Goal: Book appointment/travel/reservation

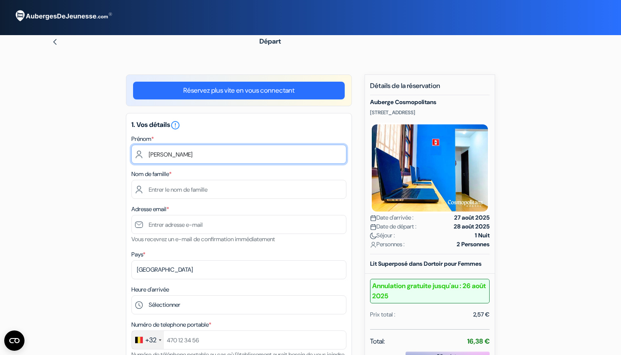
type input "[PERSON_NAME]"
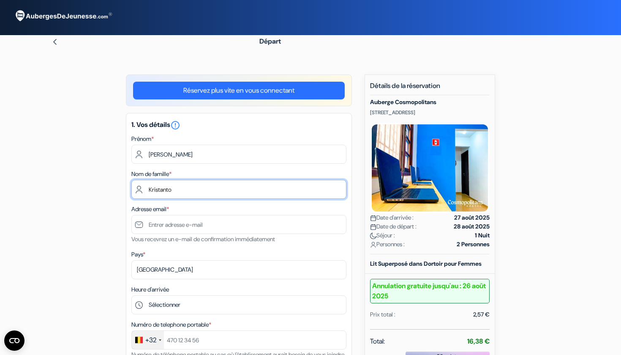
type input "Kristanto"
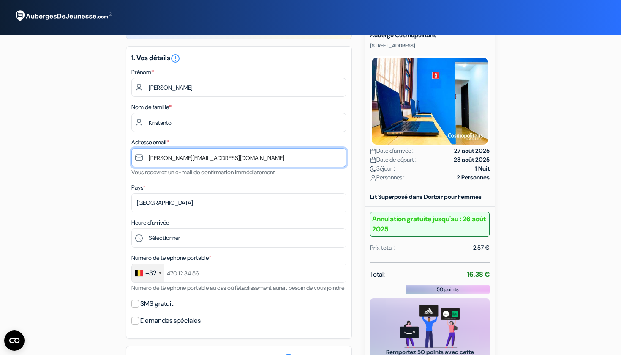
scroll to position [72, 0]
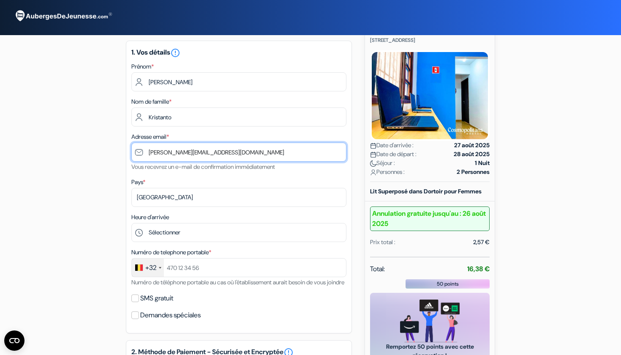
type input "[PERSON_NAME][EMAIL_ADDRESS][DOMAIN_NAME]"
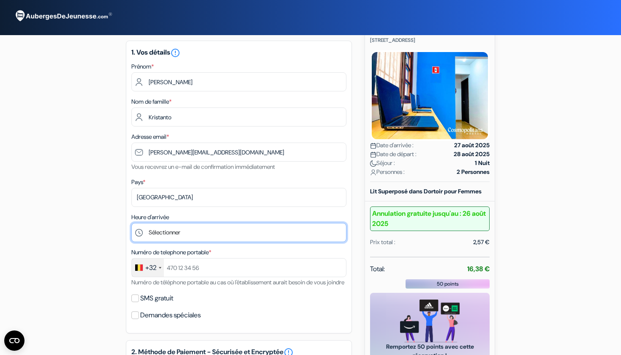
scroll to position [128, 0]
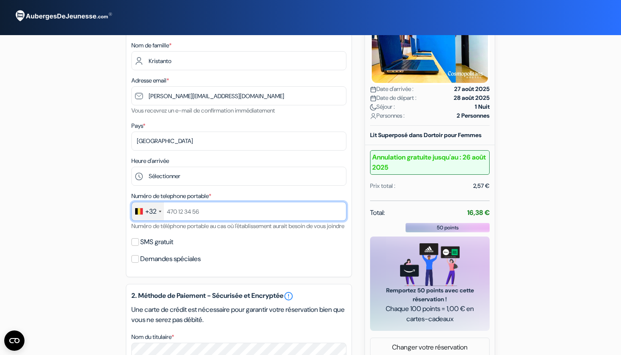
type input "'"
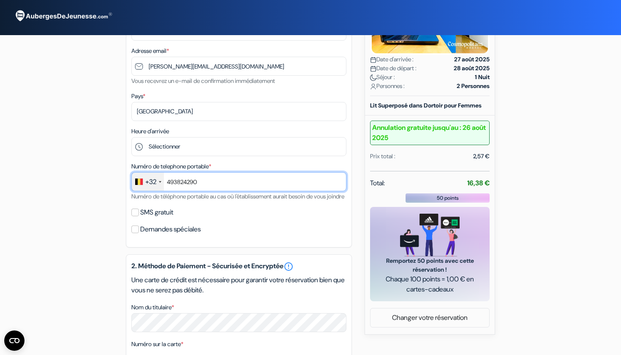
scroll to position [162, 0]
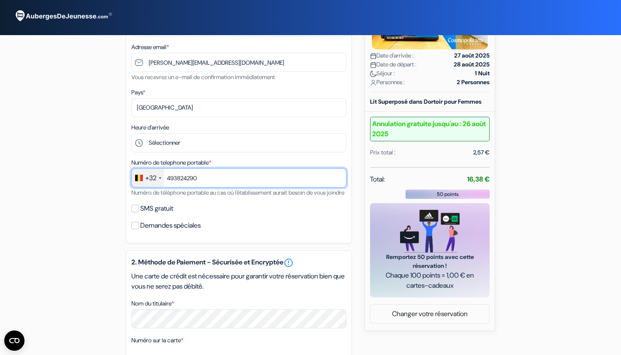
type input "493824290"
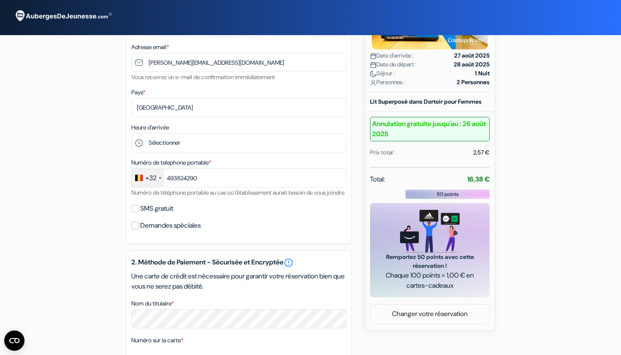
click at [137, 229] on input "Demandes spéciales" at bounding box center [135, 225] width 8 height 8
checkbox input "true"
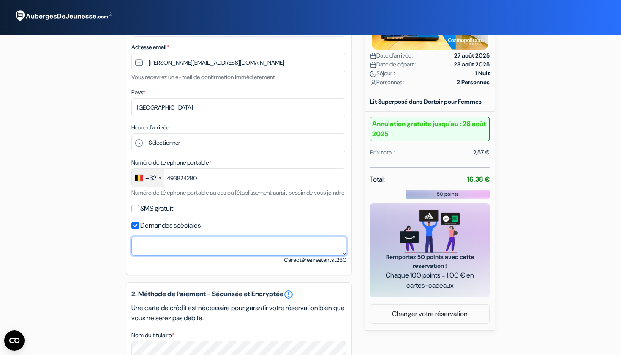
click at [167, 255] on textarea "Nom du titulaire *" at bounding box center [238, 245] width 215 height 19
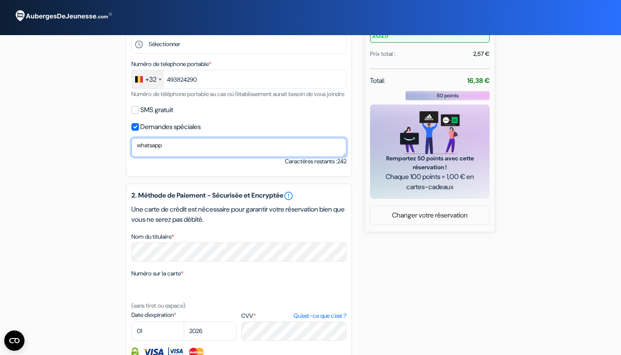
scroll to position [291, 0]
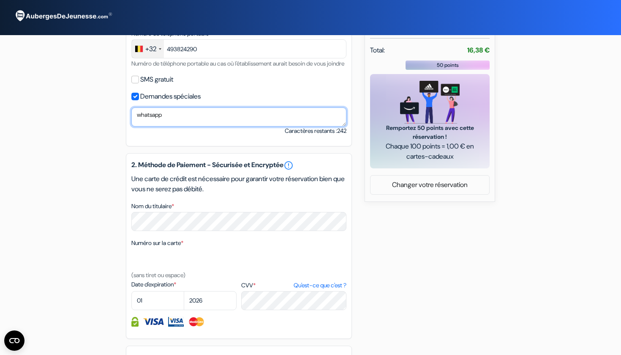
type textarea "whatsapp"
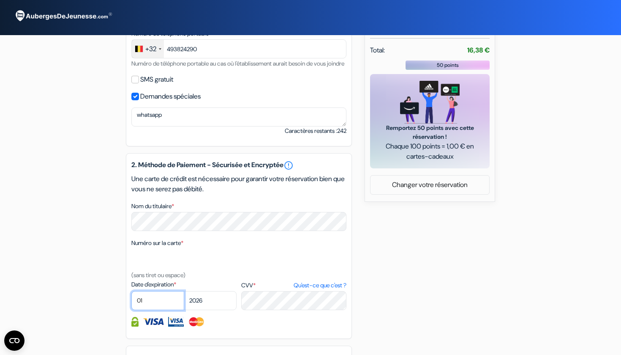
select select "08"
select select "2028"
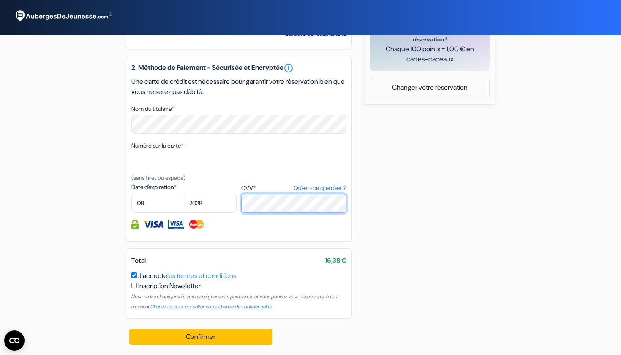
scroll to position [398, 0]
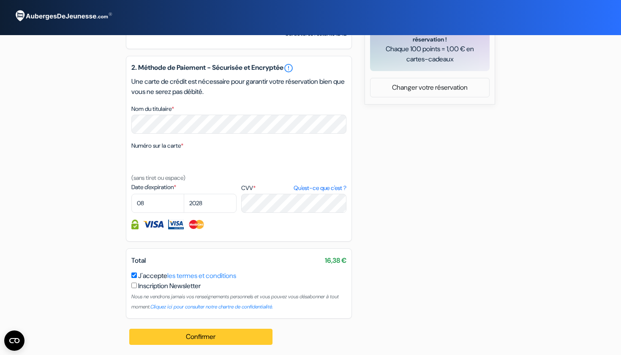
click at [226, 335] on button "Confirmer Loading..." at bounding box center [200, 336] width 143 height 16
click at [221, 339] on button "Confirmer Loading..." at bounding box center [200, 336] width 143 height 16
click at [218, 334] on button "Confirmer Loading..." at bounding box center [200, 336] width 143 height 16
click at [237, 335] on button "Confirmer Loading..." at bounding box center [200, 336] width 143 height 16
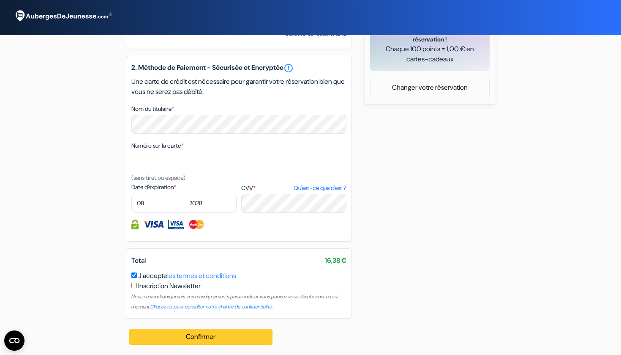
click at [218, 341] on button "Confirmer Loading..." at bounding box center [200, 336] width 143 height 16
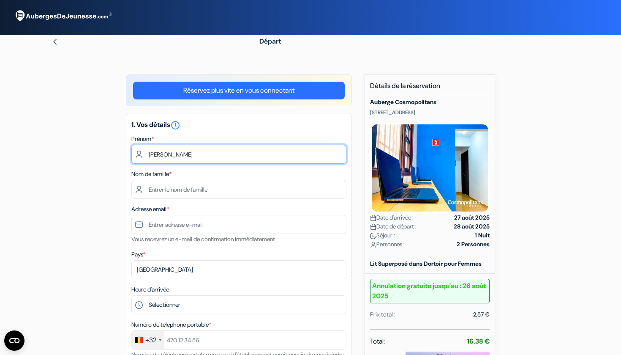
type input "[PERSON_NAME]"
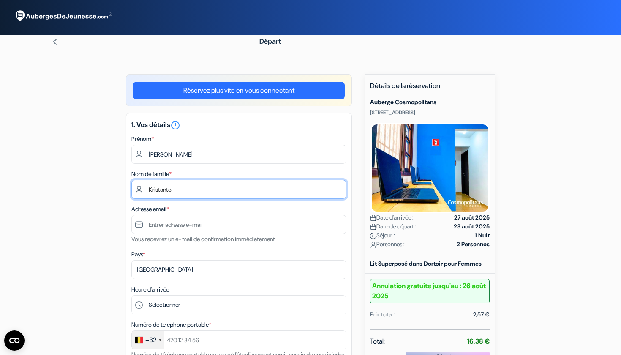
type input "Kristanto"
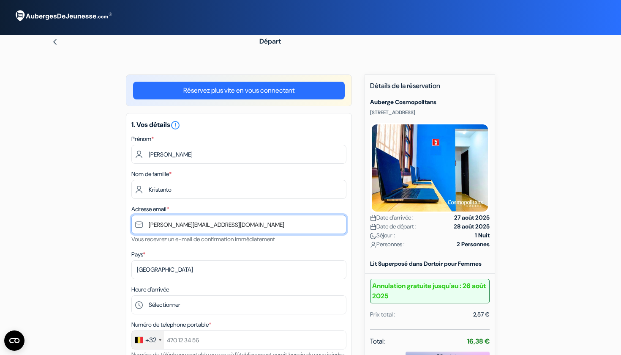
type input "[PERSON_NAME][EMAIL_ADDRESS][DOMAIN_NAME]"
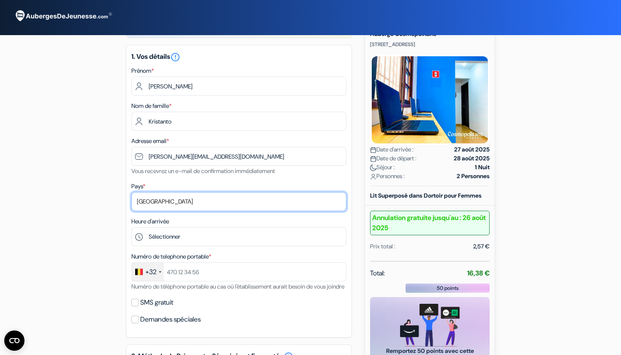
scroll to position [100, 0]
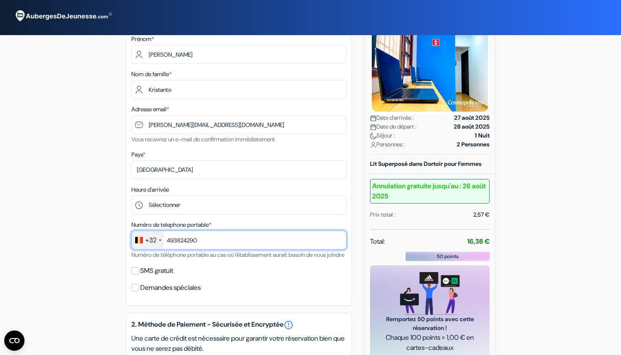
type input "493824290"
click at [136, 291] on input "Demandes spéciales" at bounding box center [135, 288] width 8 height 8
checkbox input "true"
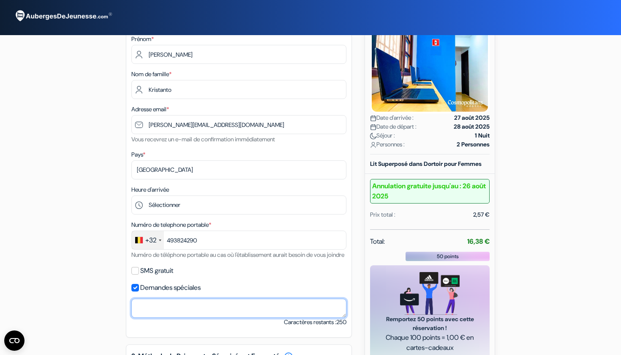
click at [147, 314] on textarea "Nom du titulaire *" at bounding box center [238, 307] width 215 height 19
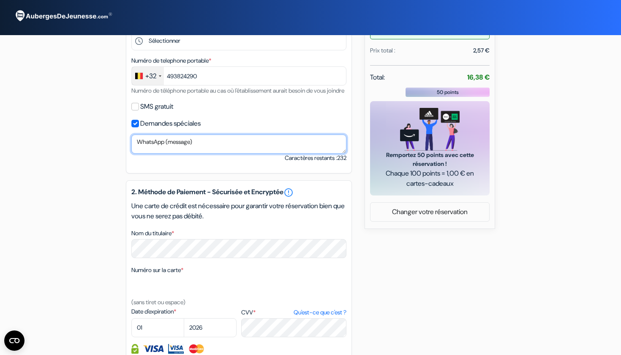
scroll to position [299, 0]
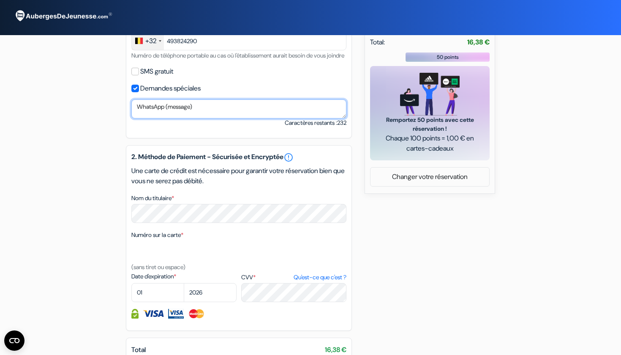
type textarea "WhatsApp (message)"
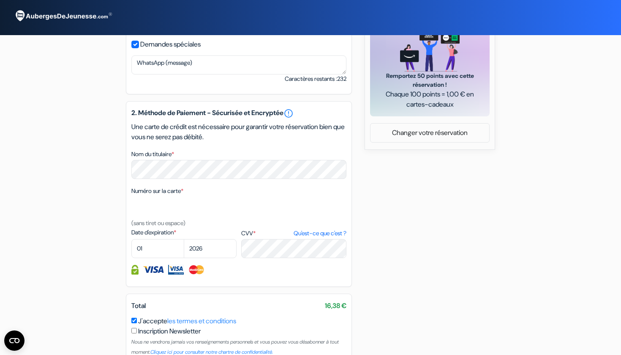
scroll to position [351, 0]
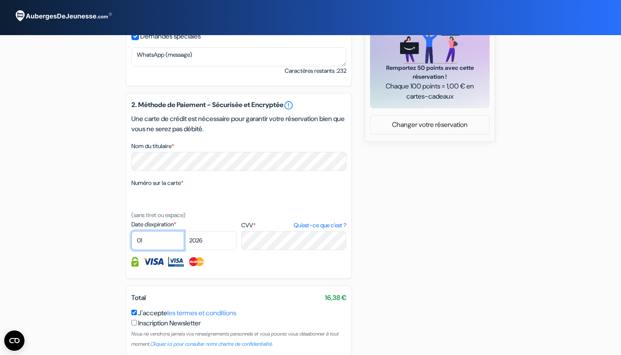
select select "08"
select select "2028"
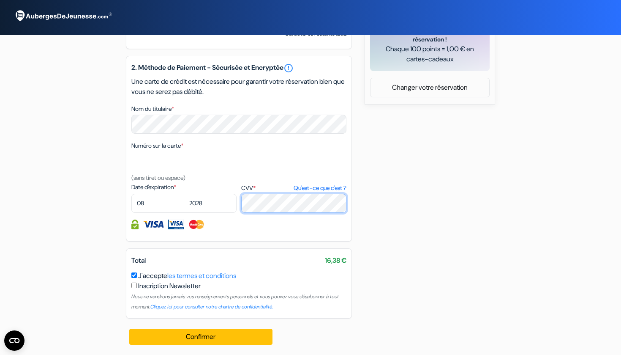
scroll to position [398, 0]
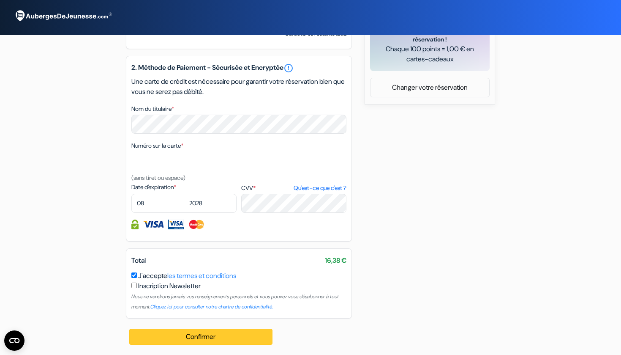
click at [208, 335] on button "Confirmer Loading..." at bounding box center [200, 336] width 143 height 16
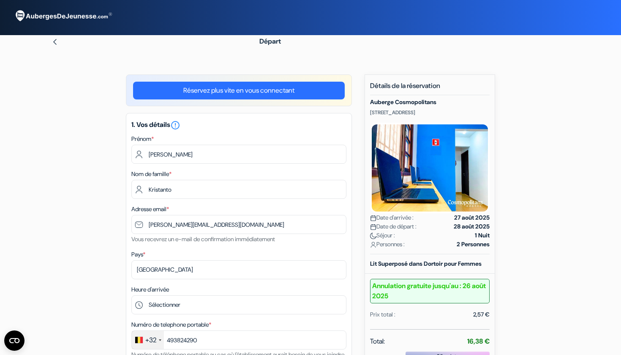
scroll to position [0, 0]
